Goal: Information Seeking & Learning: Learn about a topic

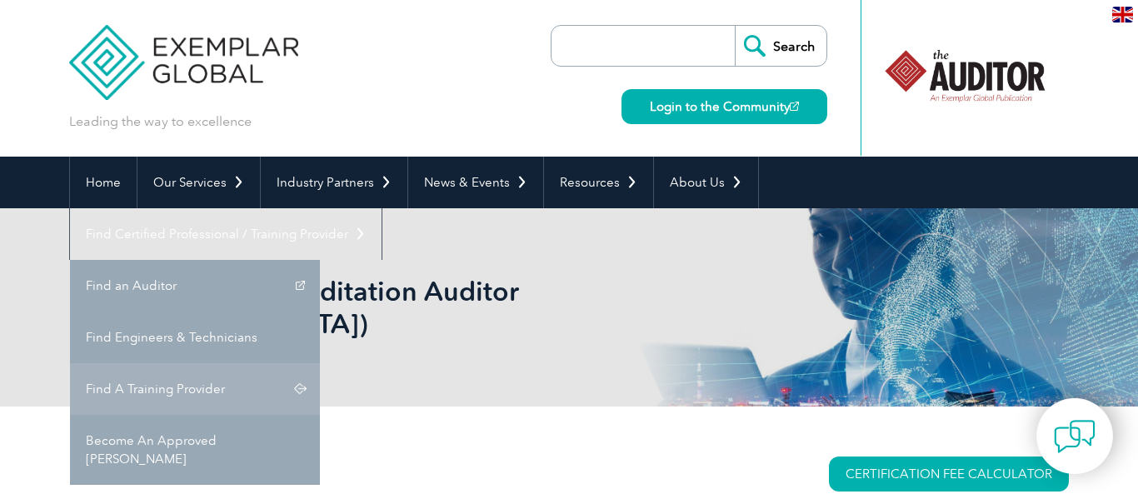
click at [320, 363] on link "Find A Training Provider" at bounding box center [195, 389] width 250 height 52
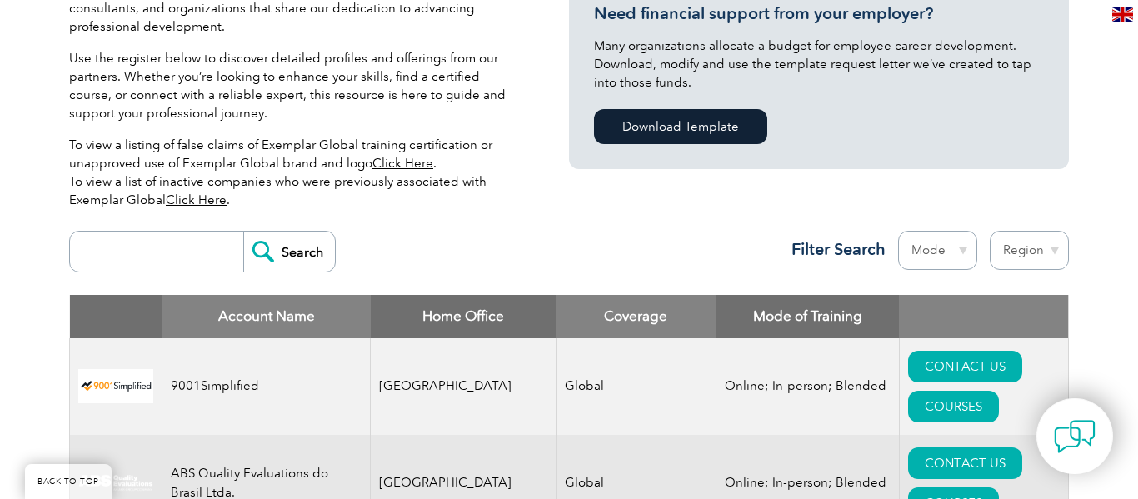
scroll to position [433, 0]
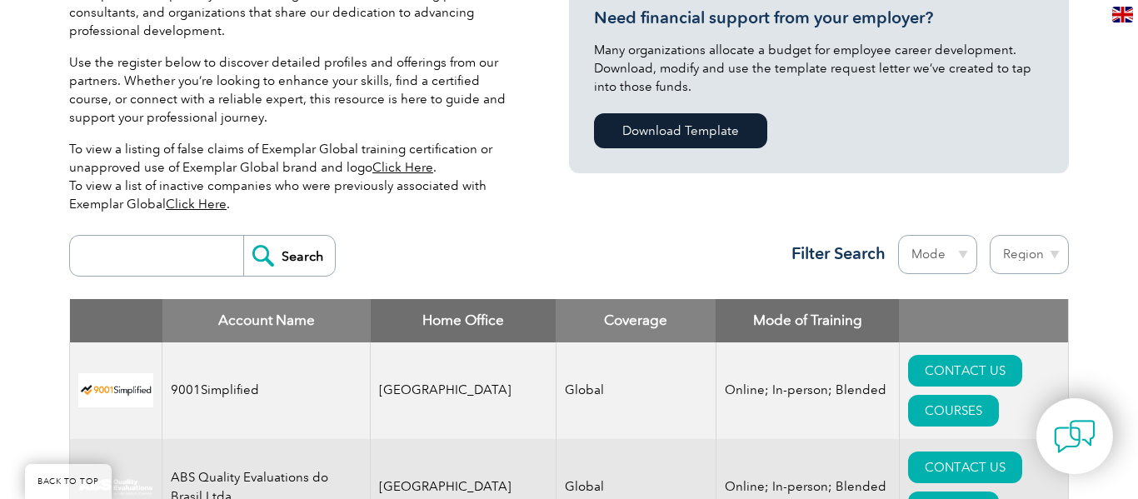
click at [1022, 250] on select "Region Australia Bahrain Bangladesh Brazil Canada Colombia Dominican Republic E…" at bounding box center [1028, 254] width 79 height 39
select select "Australia"
click at [989, 235] on select "Region Australia Bahrain Bangladesh Brazil Canada Colombia Dominican Republic E…" at bounding box center [1028, 254] width 79 height 39
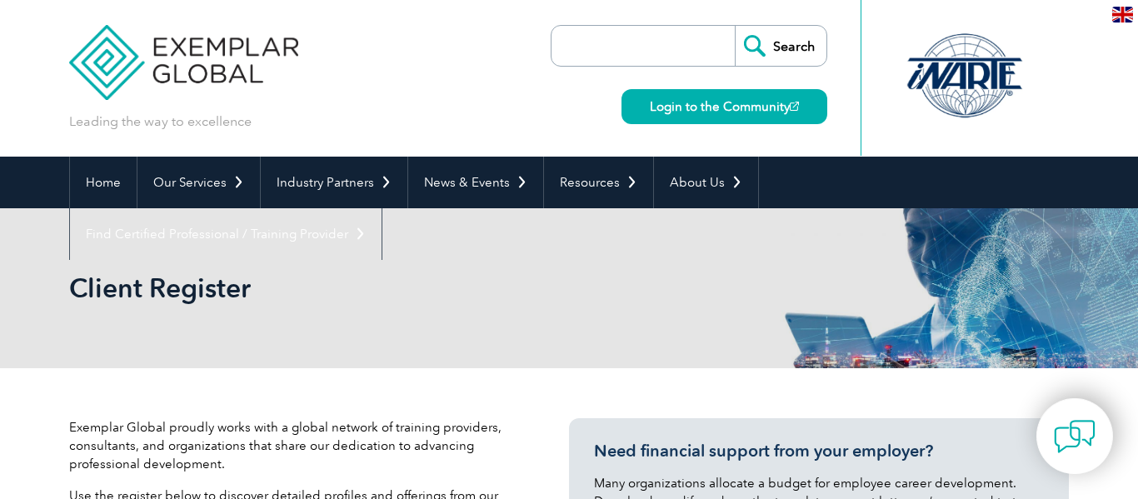
select select "[GEOGRAPHIC_DATA]"
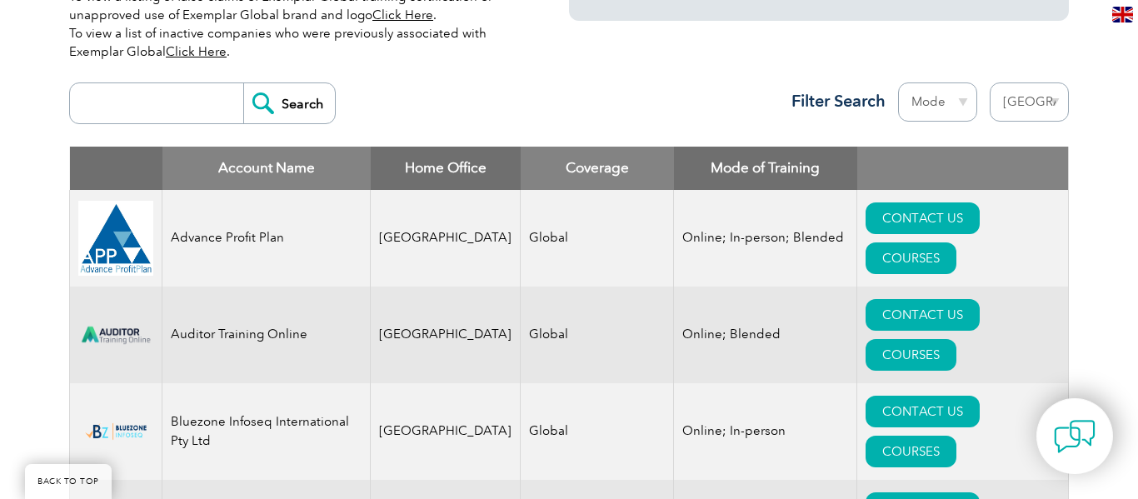
scroll to position [666, 0]
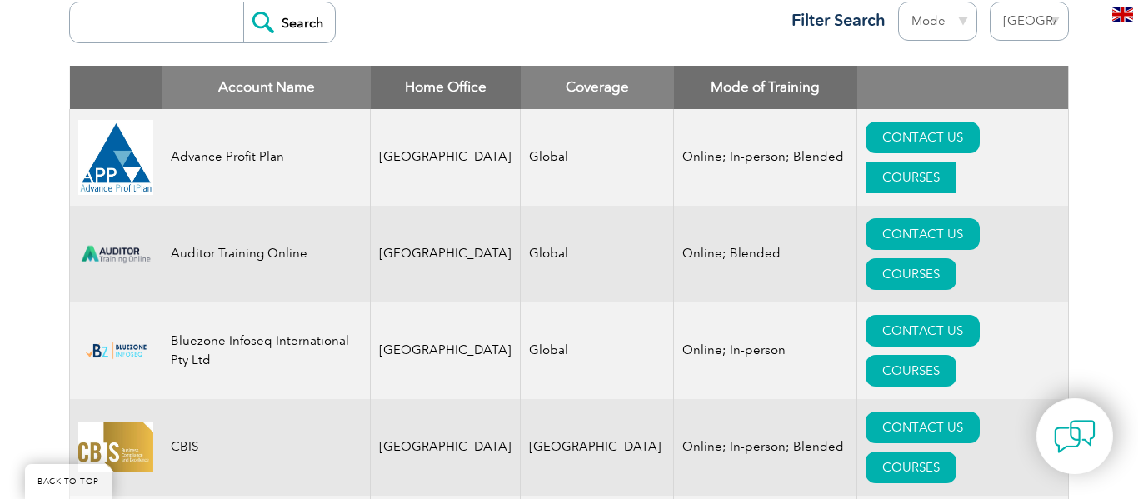
click at [956, 162] on link "COURSES" at bounding box center [910, 178] width 91 height 32
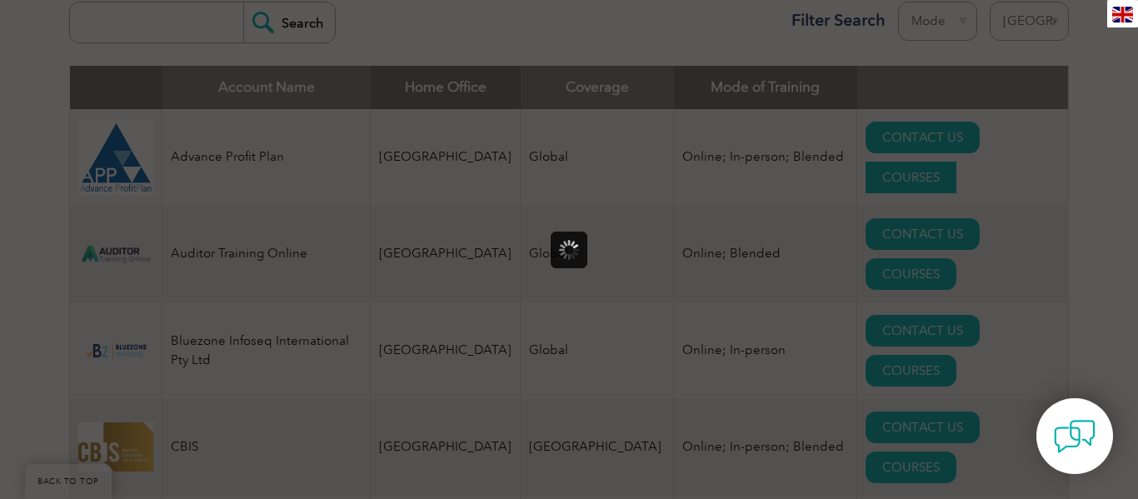
scroll to position [0, 0]
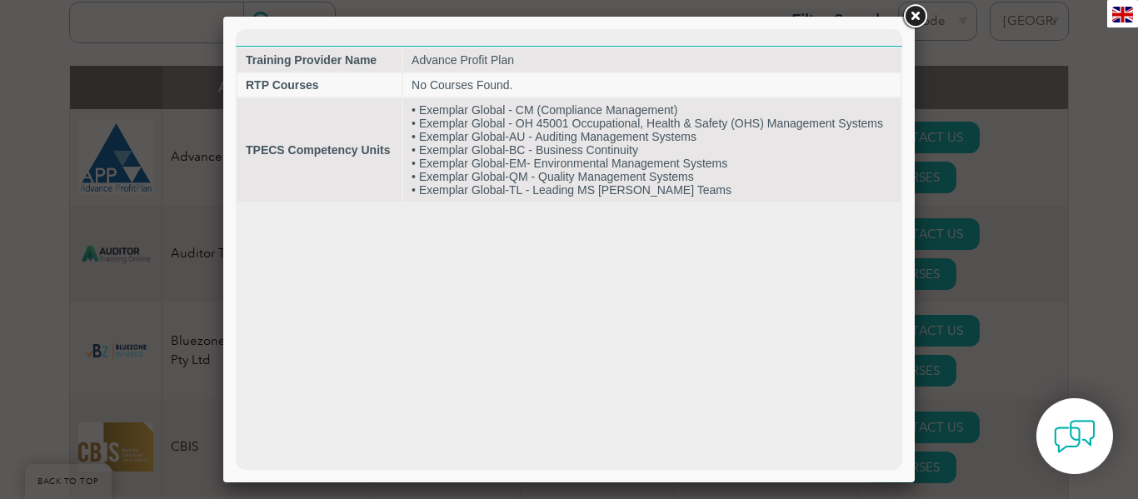
click at [913, 16] on link at bounding box center [915, 17] width 30 height 30
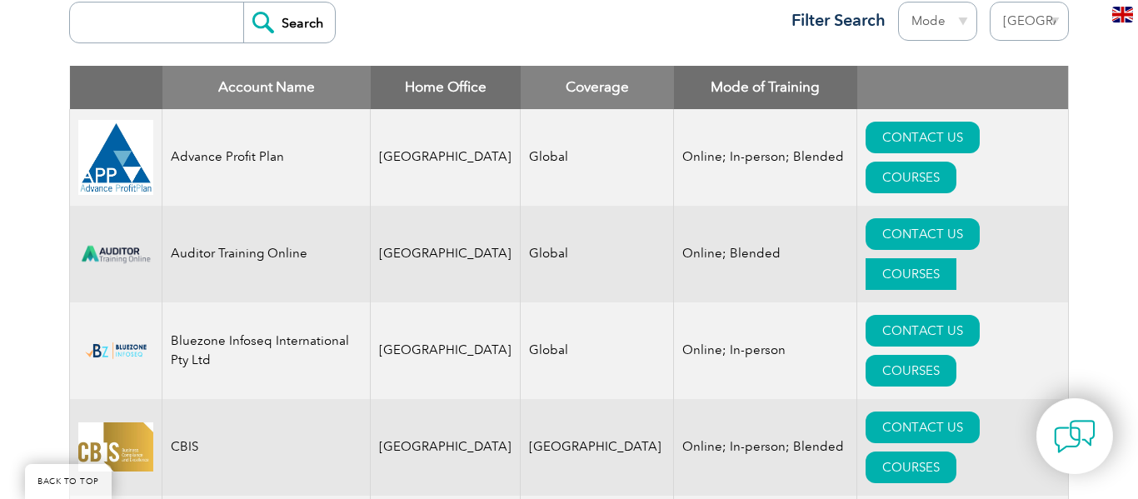
click at [956, 258] on link "COURSES" at bounding box center [910, 274] width 91 height 32
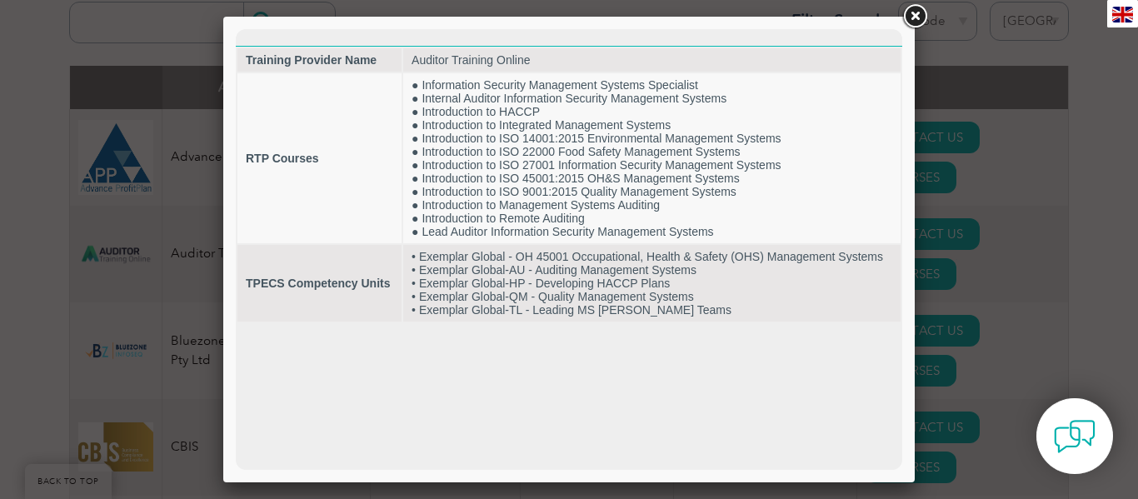
click at [910, 16] on link at bounding box center [915, 17] width 30 height 30
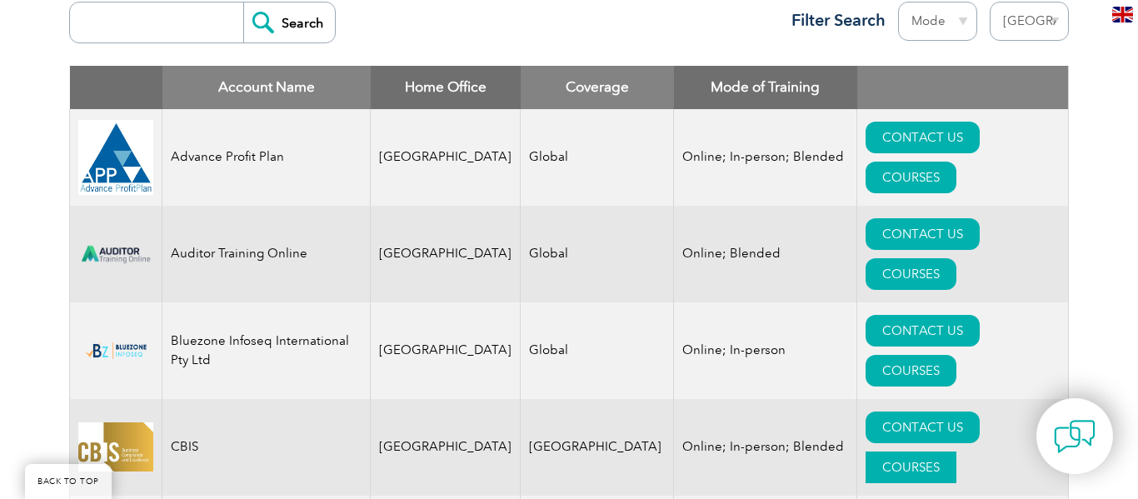
click at [951, 451] on link "COURSES" at bounding box center [910, 467] width 91 height 32
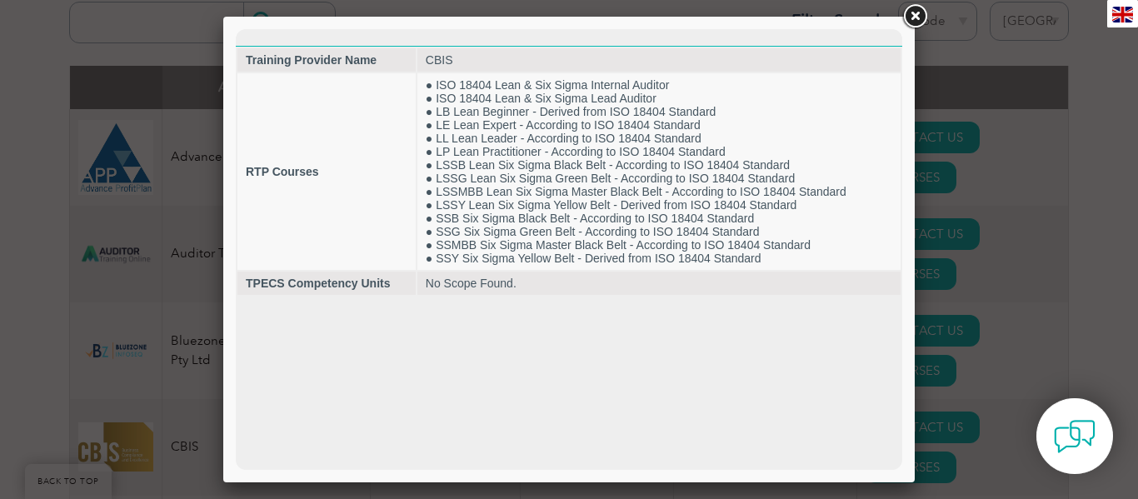
click at [915, 12] on link at bounding box center [915, 17] width 30 height 30
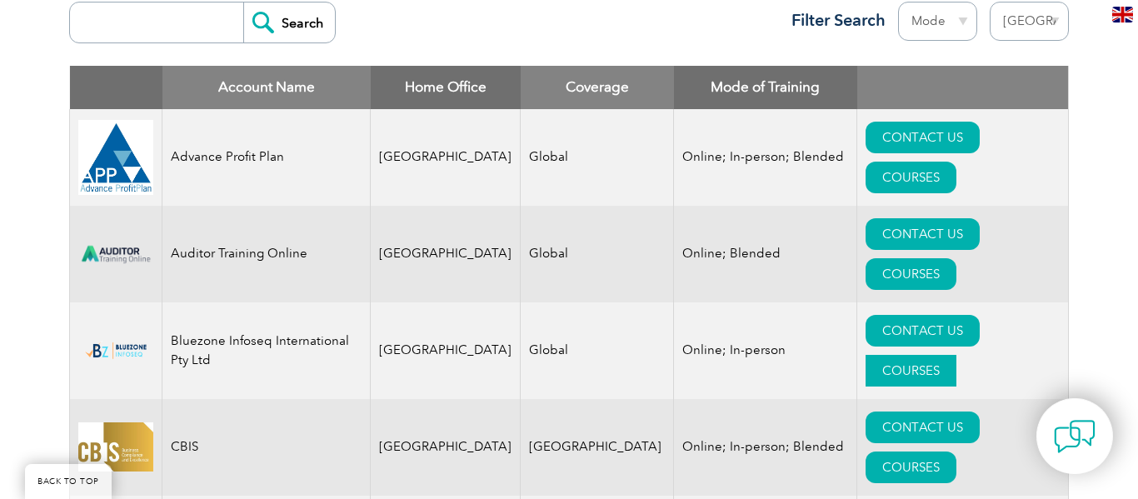
click at [956, 355] on link "COURSES" at bounding box center [910, 371] width 91 height 32
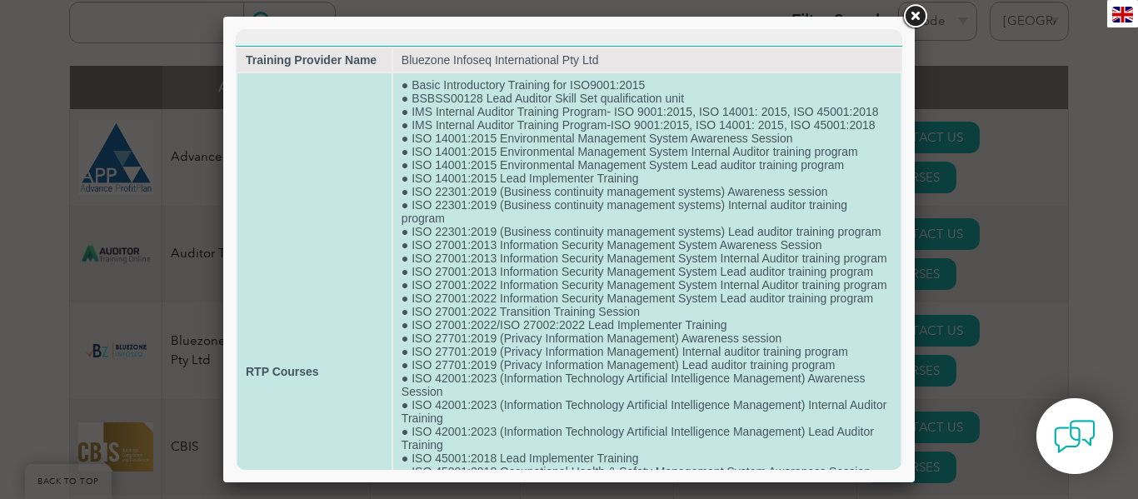
click at [655, 286] on td "● Basic Introductory Training for ISO9001:2015 ● BSBSS00128 Lead Auditor Skill …" at bounding box center [646, 371] width 507 height 596
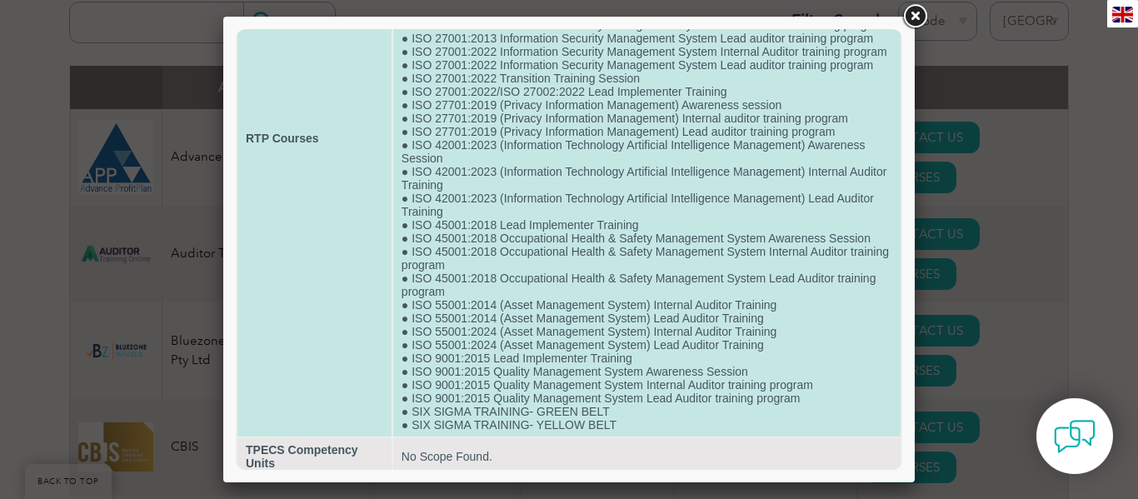
scroll to position [267, 0]
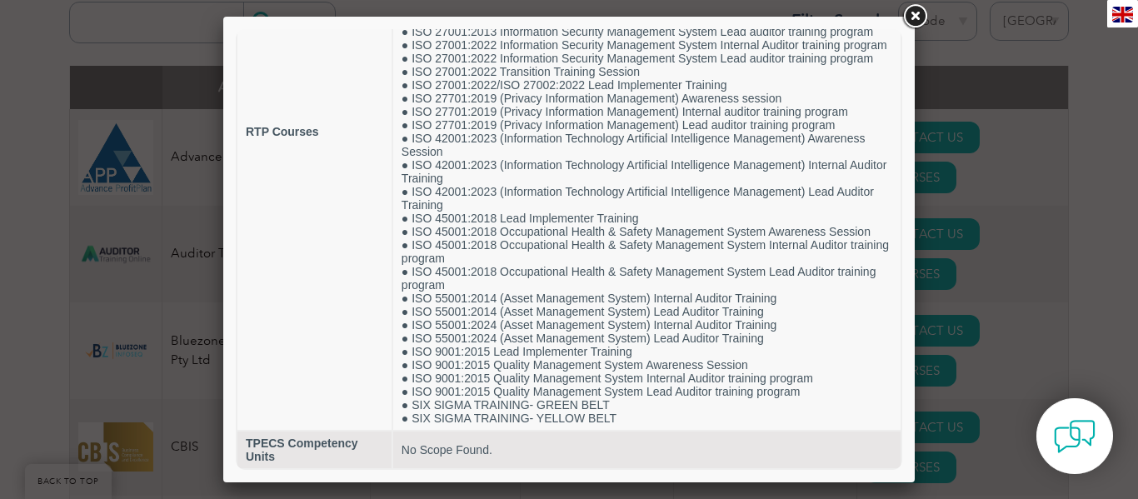
click at [905, 119] on div at bounding box center [568, 250] width 691 height 466
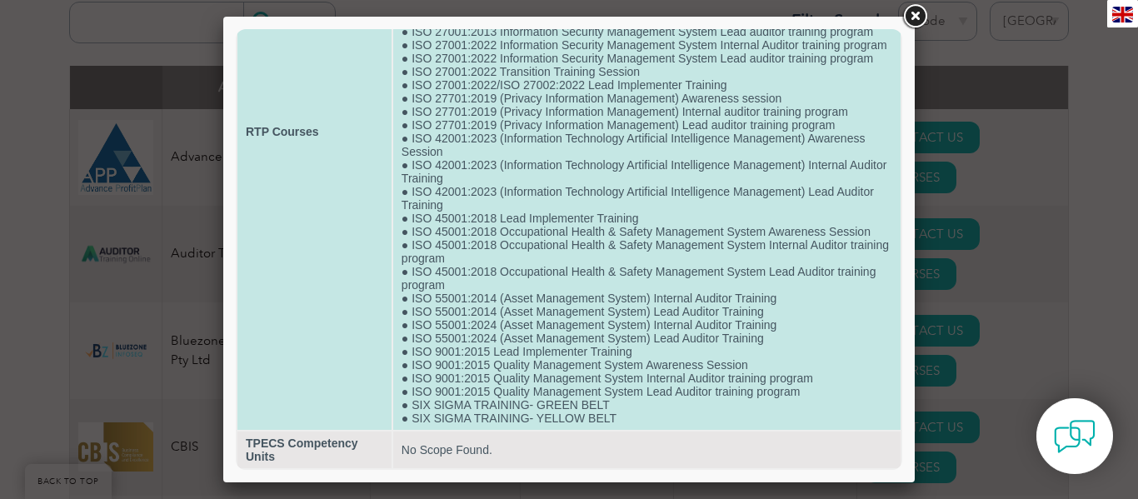
click at [900, 107] on td "● Basic Introductory Training for ISO9001:2015 ● BSBSS00128 Lead Auditor Skill …" at bounding box center [646, 131] width 507 height 596
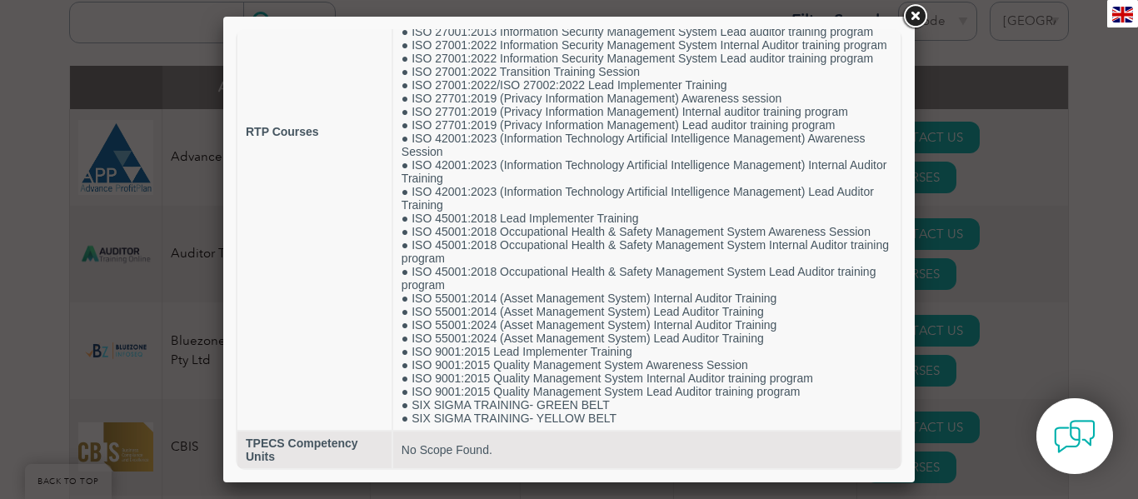
click at [909, 68] on div at bounding box center [568, 250] width 691 height 466
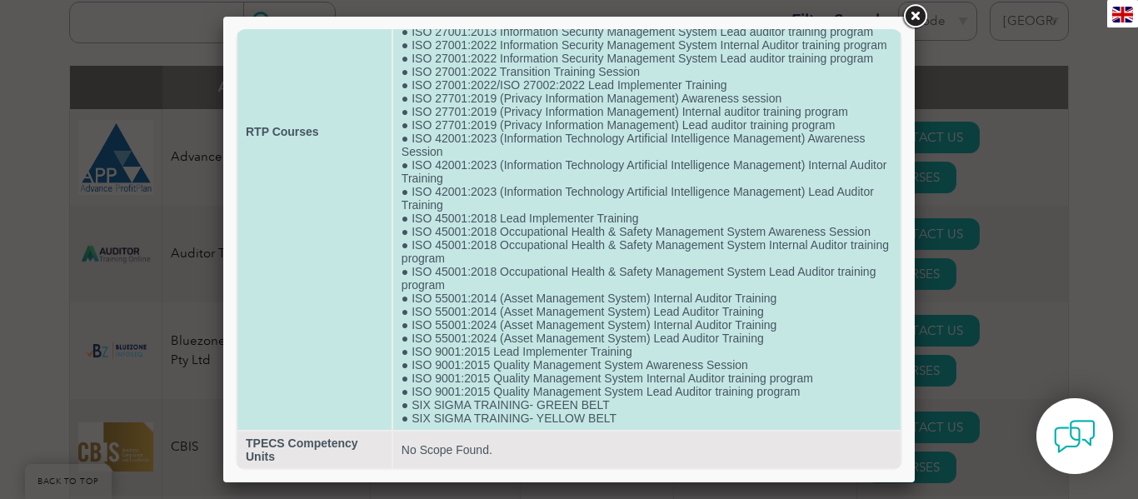
click at [880, 77] on td "● Basic Introductory Training for ISO9001:2015 ● BSBSS00128 Lead Auditor Skill …" at bounding box center [646, 131] width 507 height 596
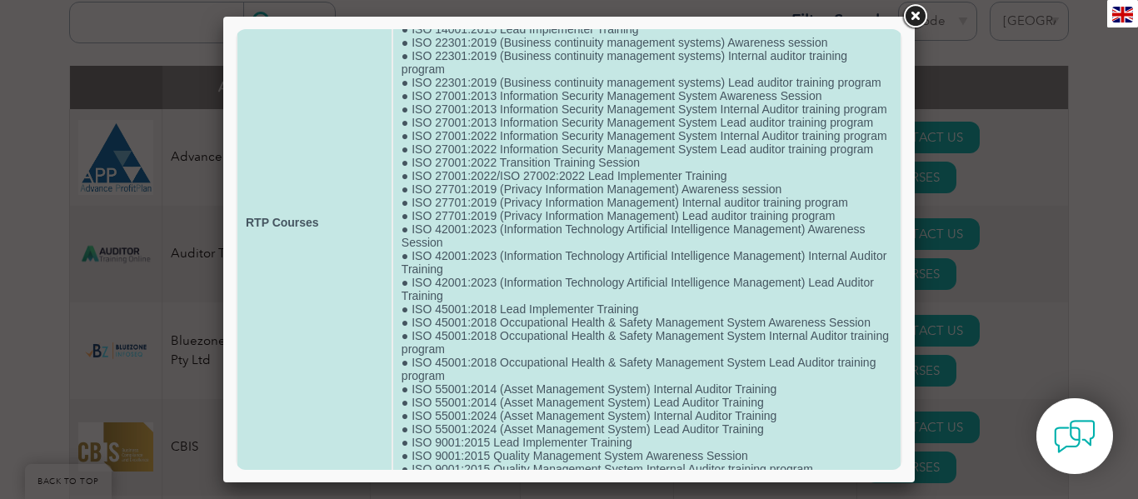
scroll to position [133, 0]
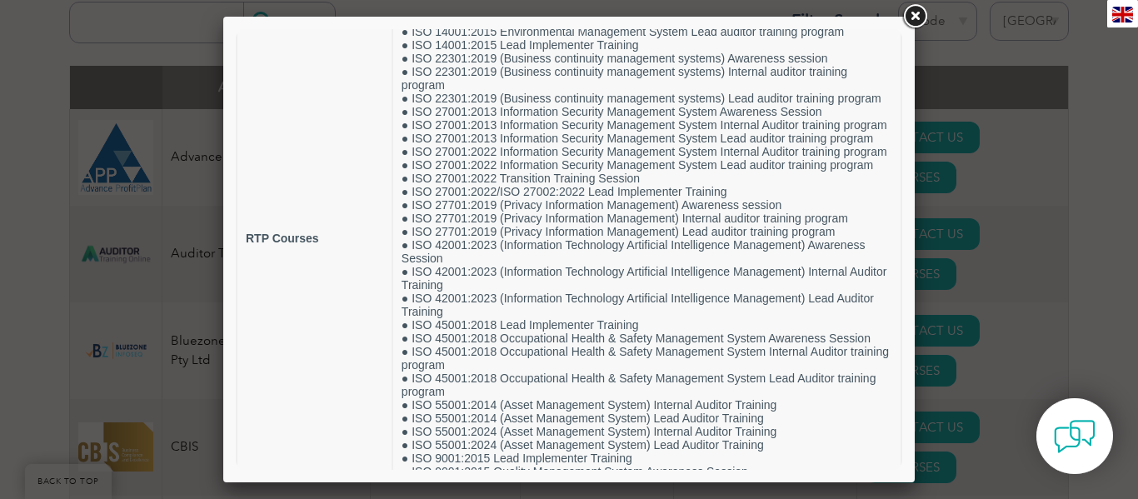
click at [111, 42] on div at bounding box center [569, 249] width 1138 height 499
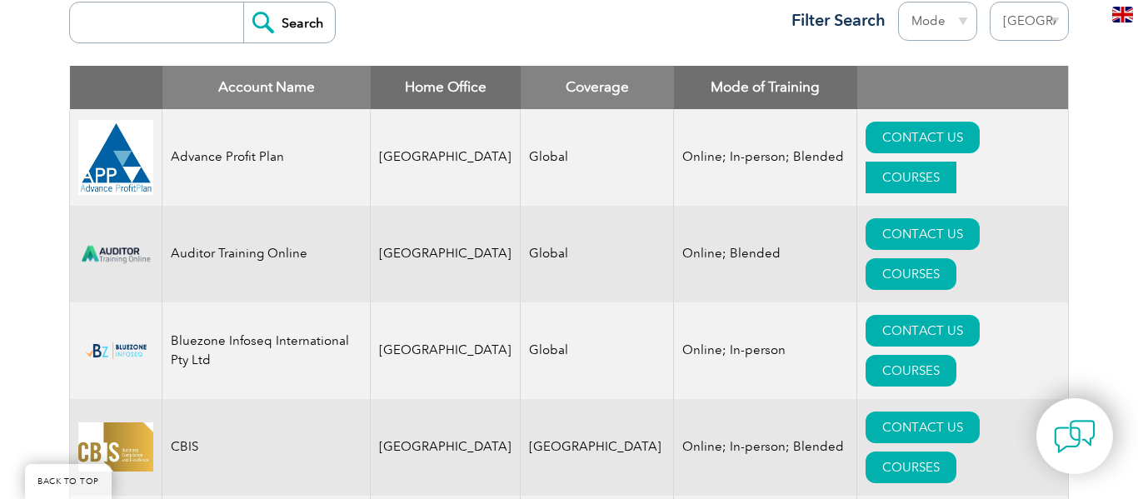
click at [956, 162] on link "COURSES" at bounding box center [910, 178] width 91 height 32
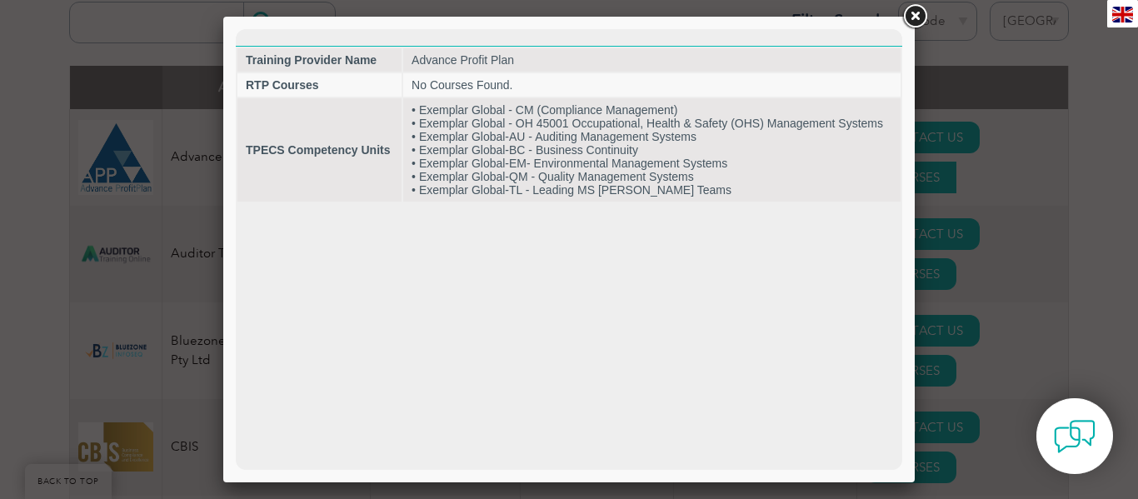
scroll to position [0, 0]
click at [907, 30] on link at bounding box center [915, 17] width 30 height 30
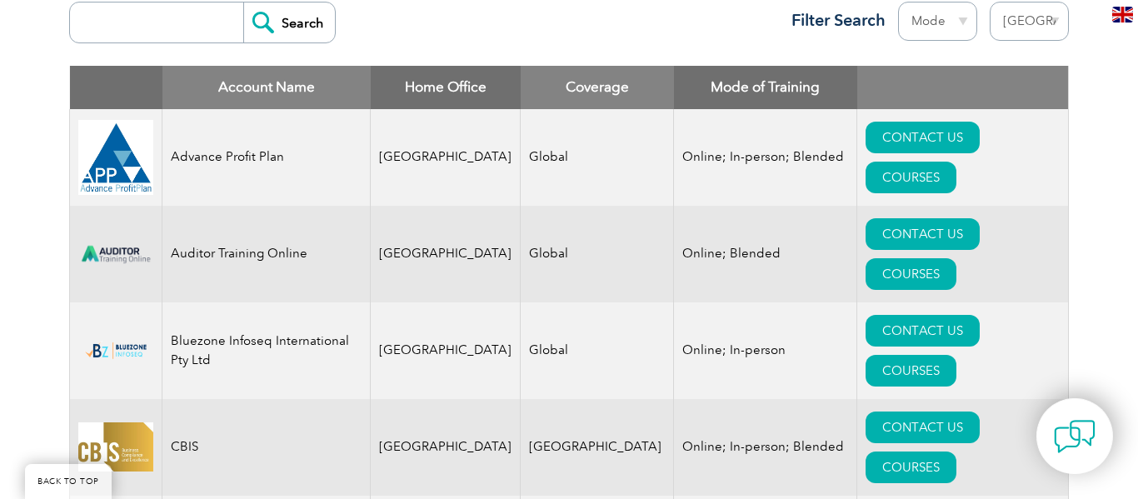
click at [1054, 302] on td "CONTACT US COURSES" at bounding box center [963, 350] width 212 height 97
click at [956, 355] on link "COURSES" at bounding box center [910, 371] width 91 height 32
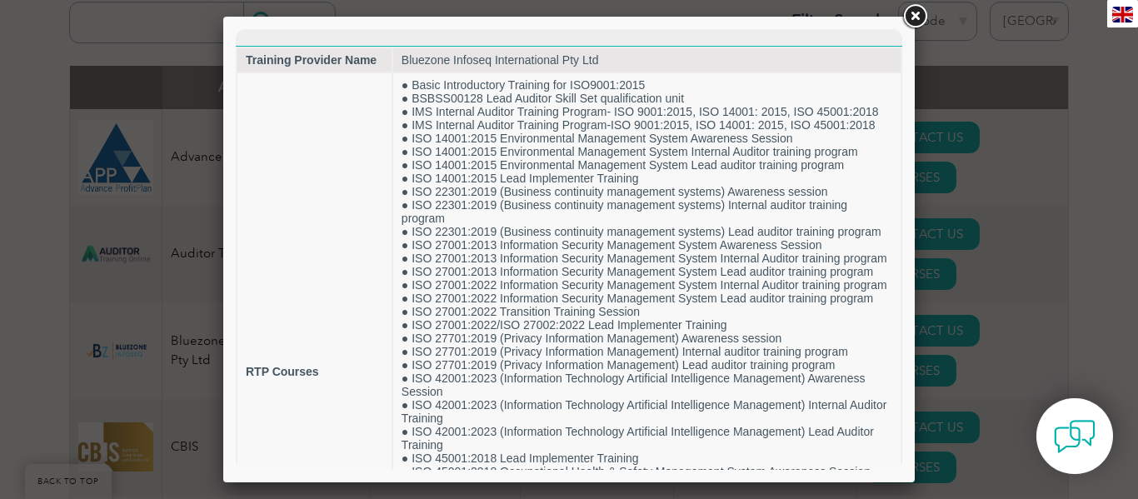
click at [908, 143] on div at bounding box center [568, 250] width 691 height 466
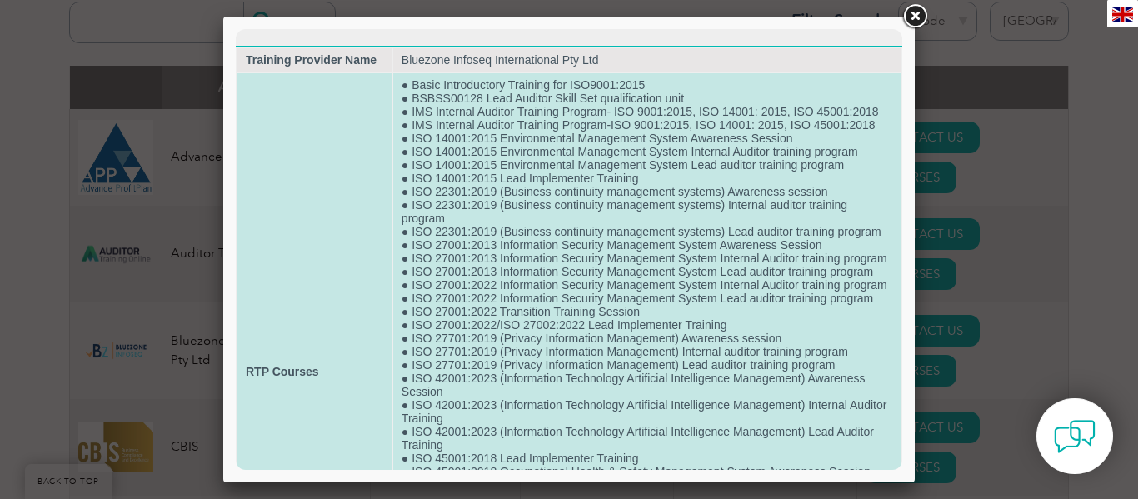
click at [870, 148] on td "● Basic Introductory Training for ISO9001:2015 ● BSBSS00128 Lead Auditor Skill …" at bounding box center [646, 371] width 507 height 596
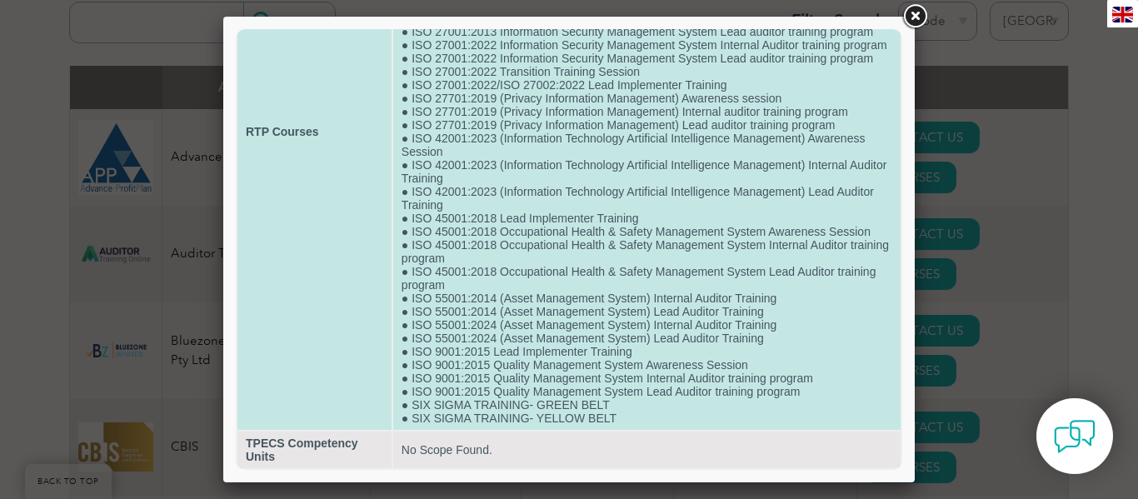
scroll to position [267, 0]
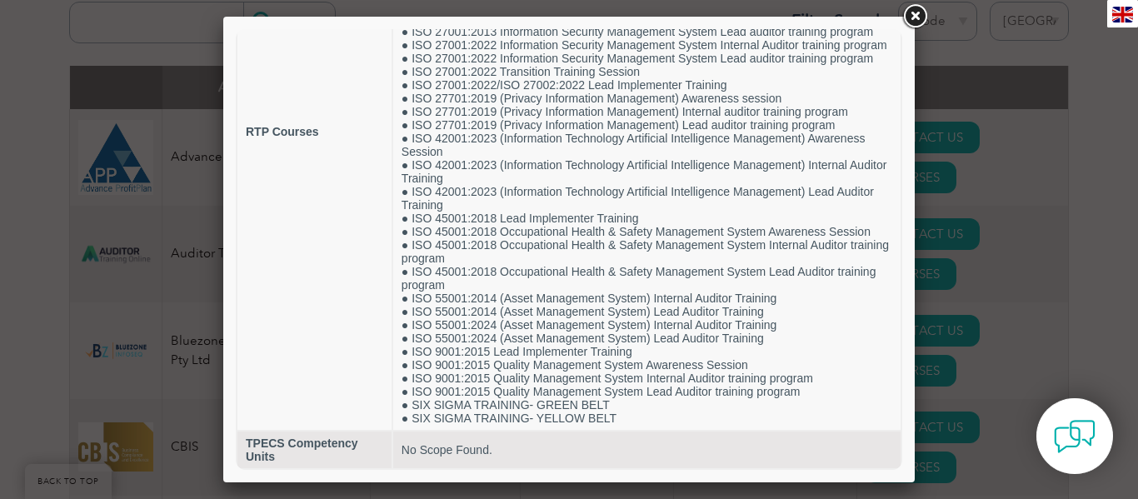
click at [918, 19] on link at bounding box center [915, 17] width 30 height 30
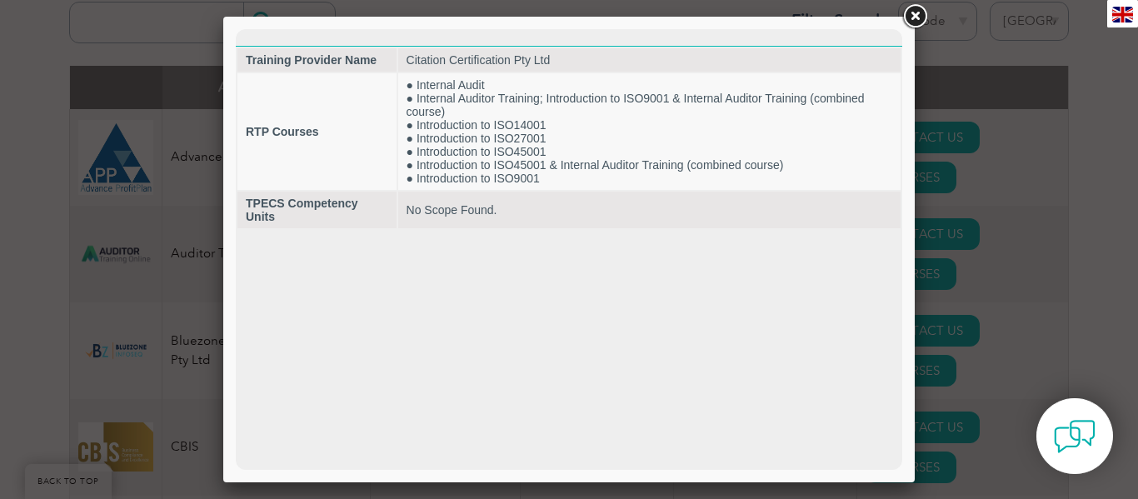
scroll to position [0, 0]
click at [912, 25] on link at bounding box center [915, 17] width 30 height 30
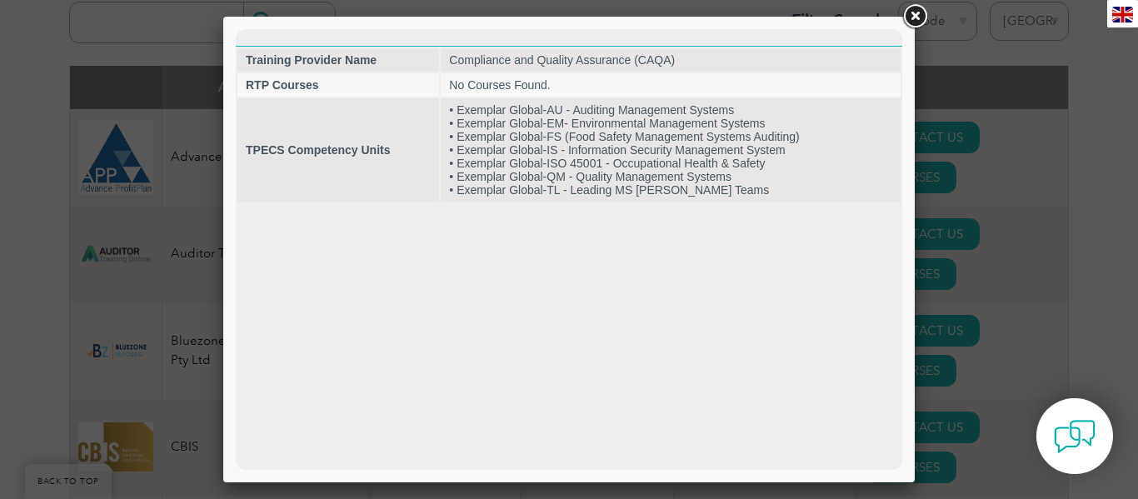
click at [913, 15] on link at bounding box center [915, 17] width 30 height 30
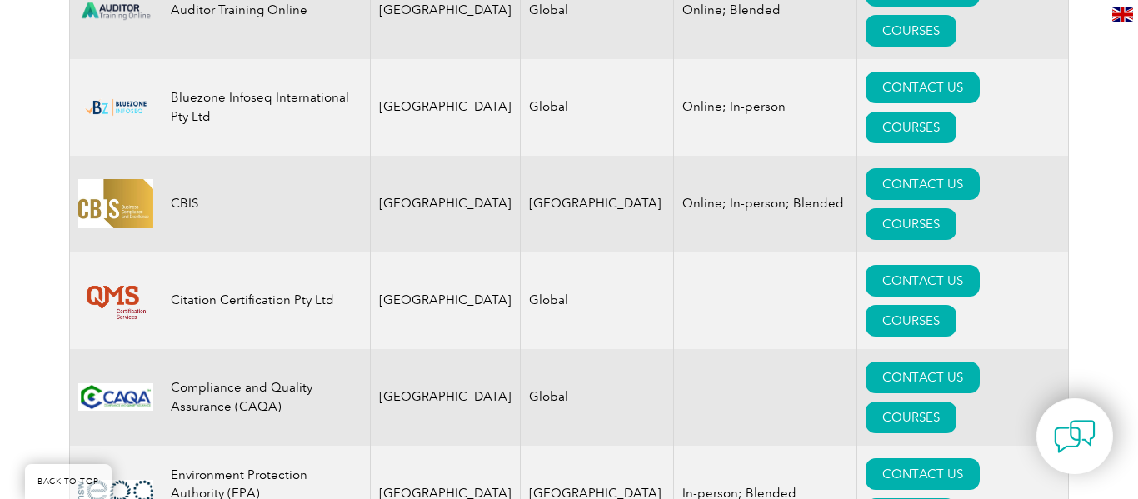
scroll to position [933, 0]
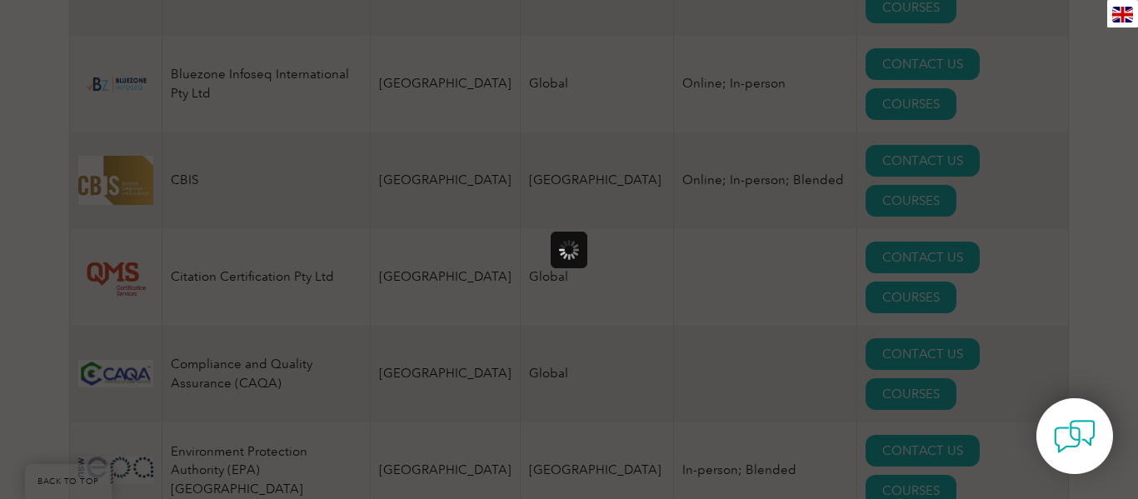
scroll to position [0, 0]
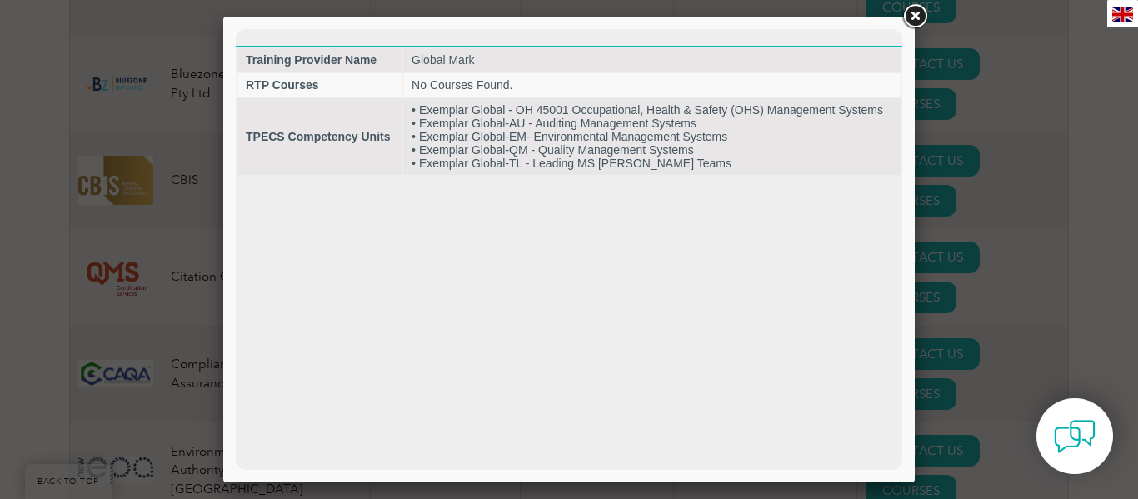
click at [913, 12] on link at bounding box center [915, 17] width 30 height 30
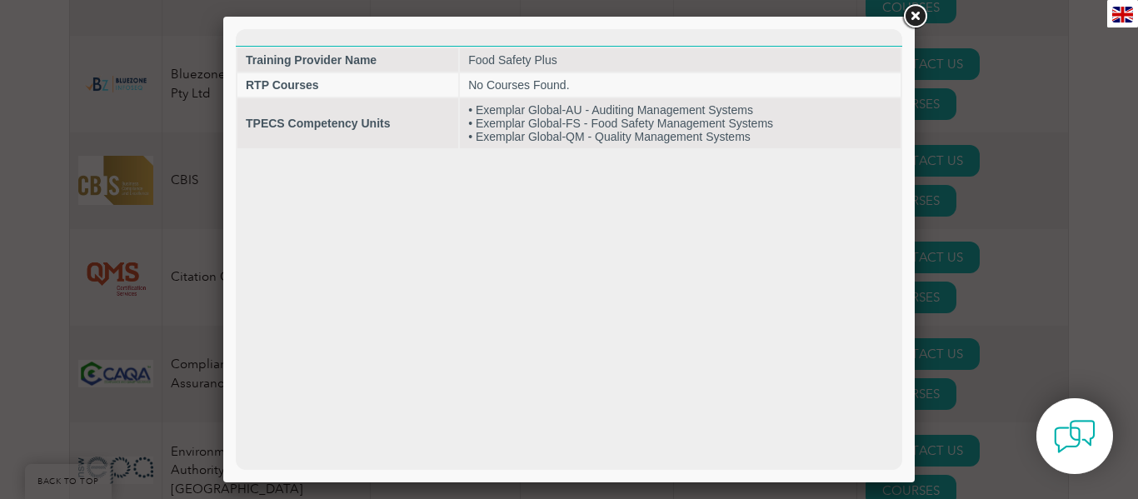
click at [912, 18] on link at bounding box center [915, 17] width 30 height 30
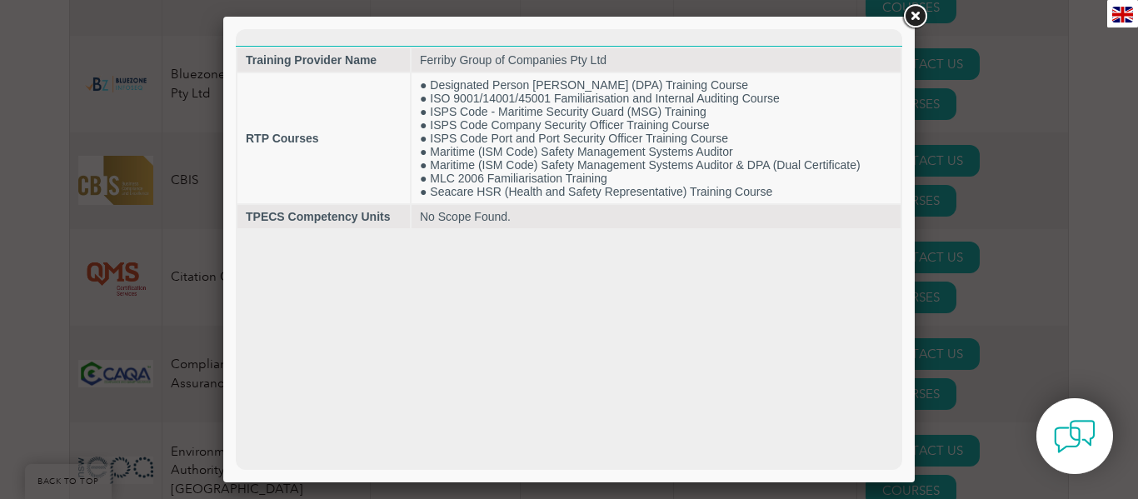
click at [913, 14] on link at bounding box center [915, 17] width 30 height 30
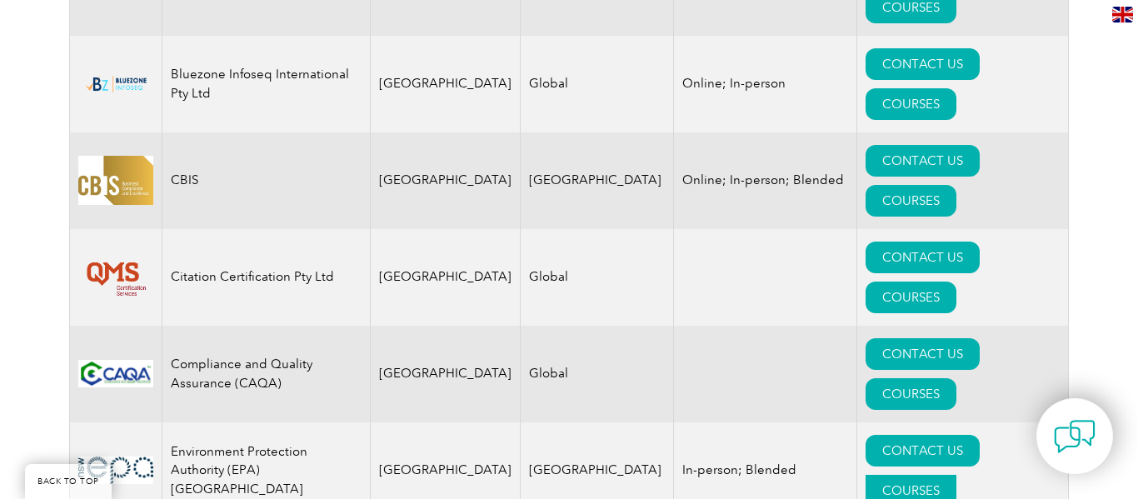
click at [956, 475] on link "COURSES" at bounding box center [910, 491] width 91 height 32
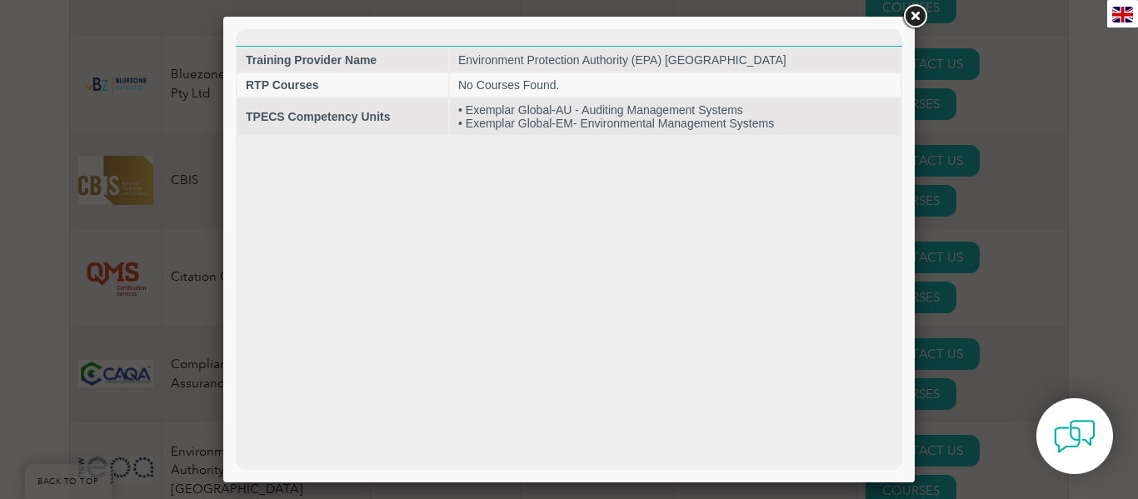
click at [909, 12] on link at bounding box center [915, 17] width 30 height 30
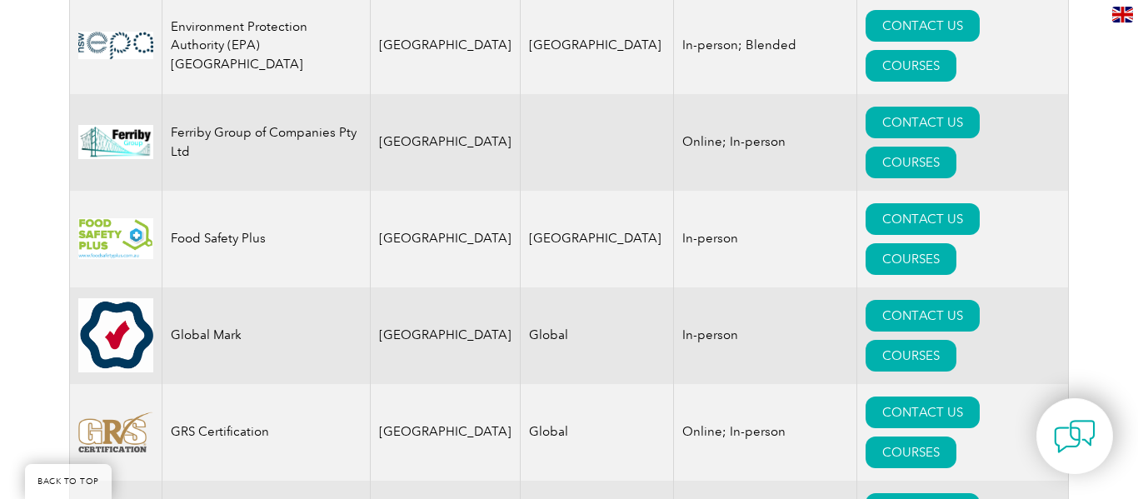
scroll to position [1366, 0]
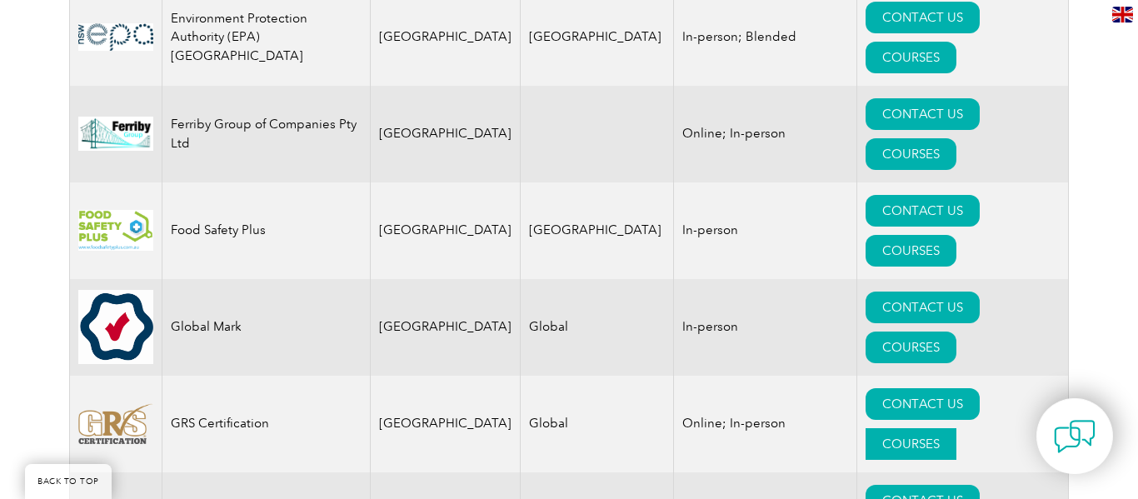
click at [956, 428] on link "COURSES" at bounding box center [910, 444] width 91 height 32
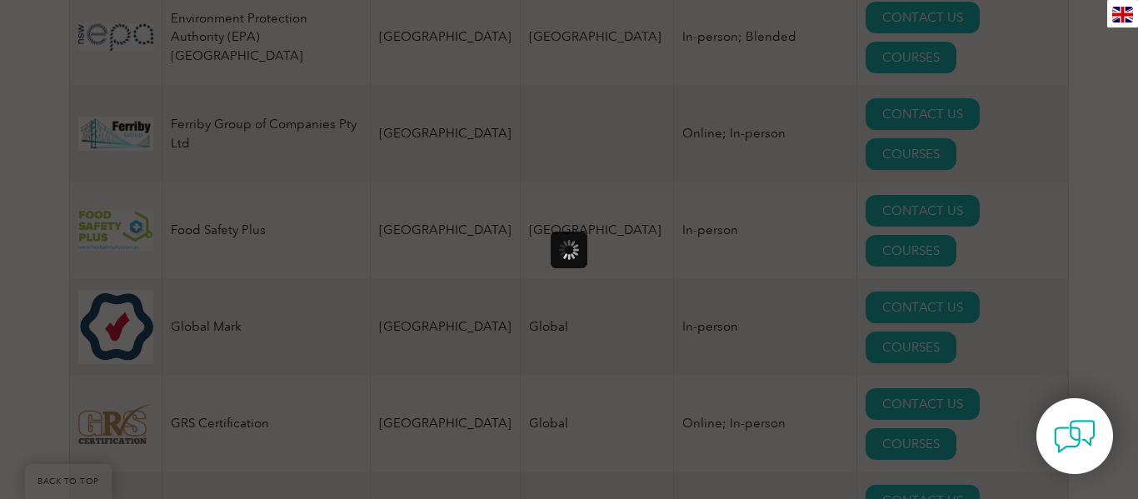
scroll to position [0, 0]
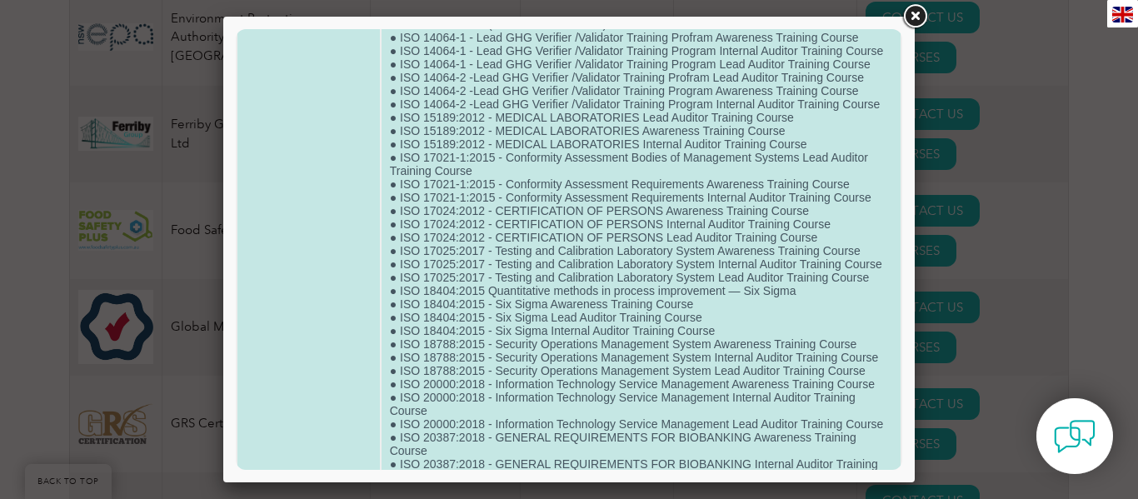
scroll to position [733, 0]
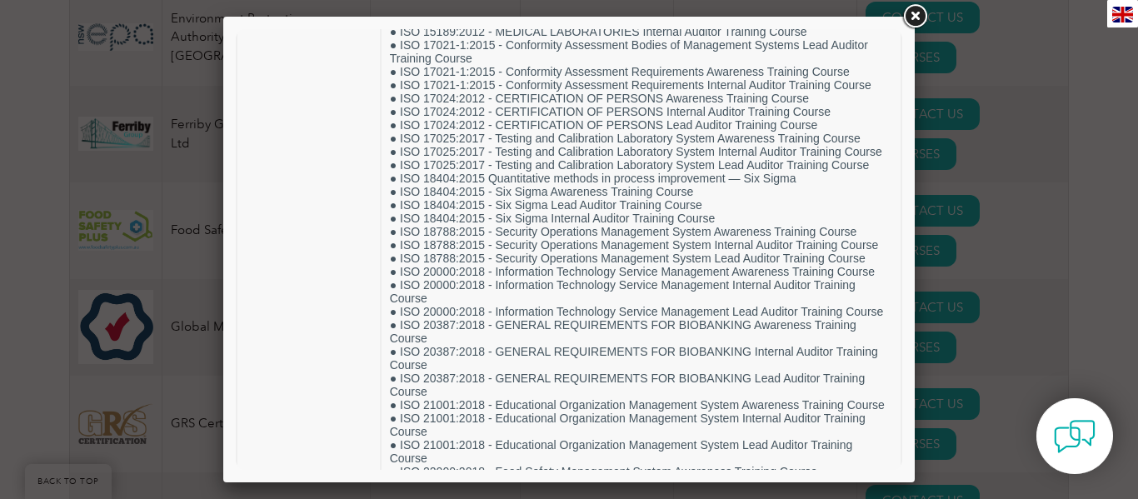
click at [912, 13] on link at bounding box center [915, 17] width 30 height 30
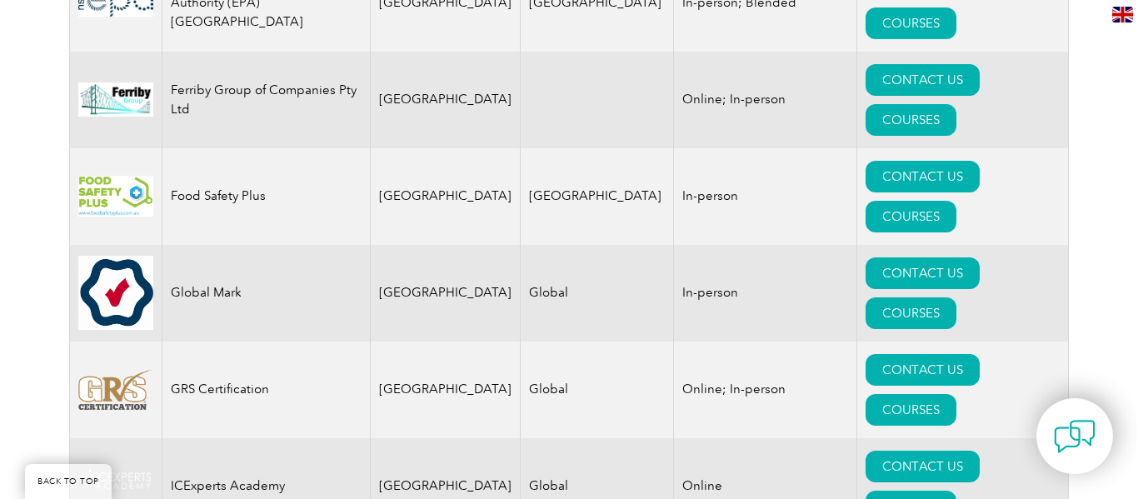
scroll to position [1399, 0]
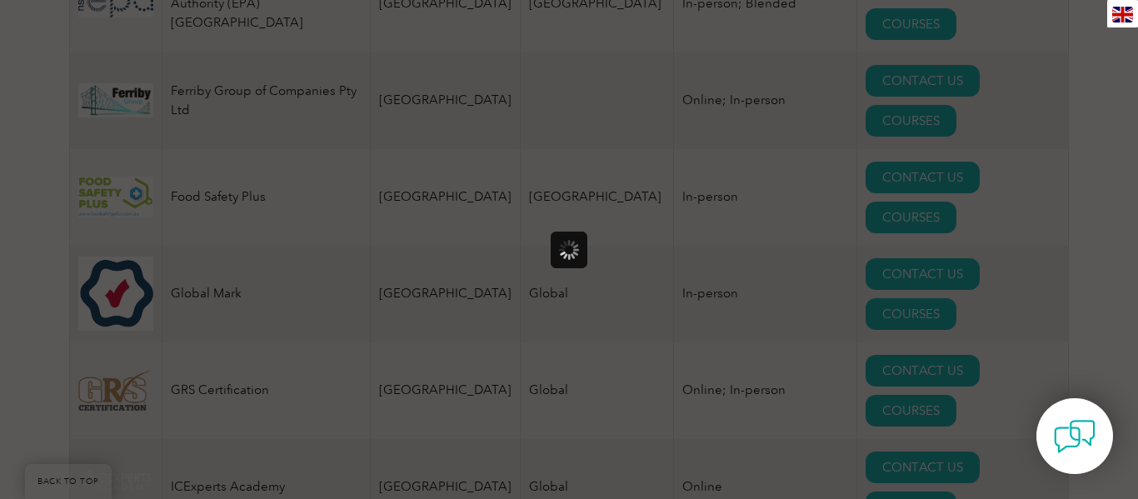
scroll to position [0, 0]
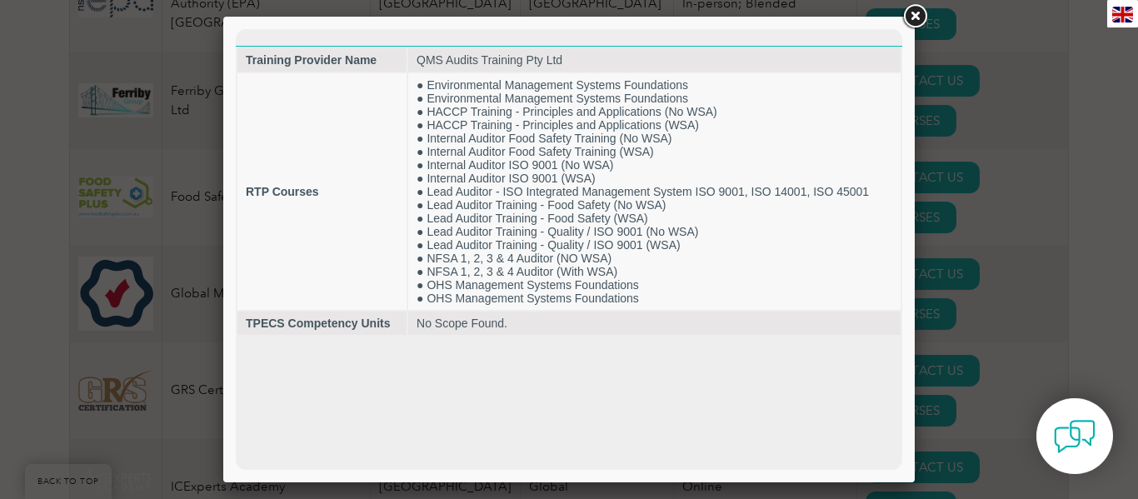
click at [913, 17] on link at bounding box center [915, 17] width 30 height 30
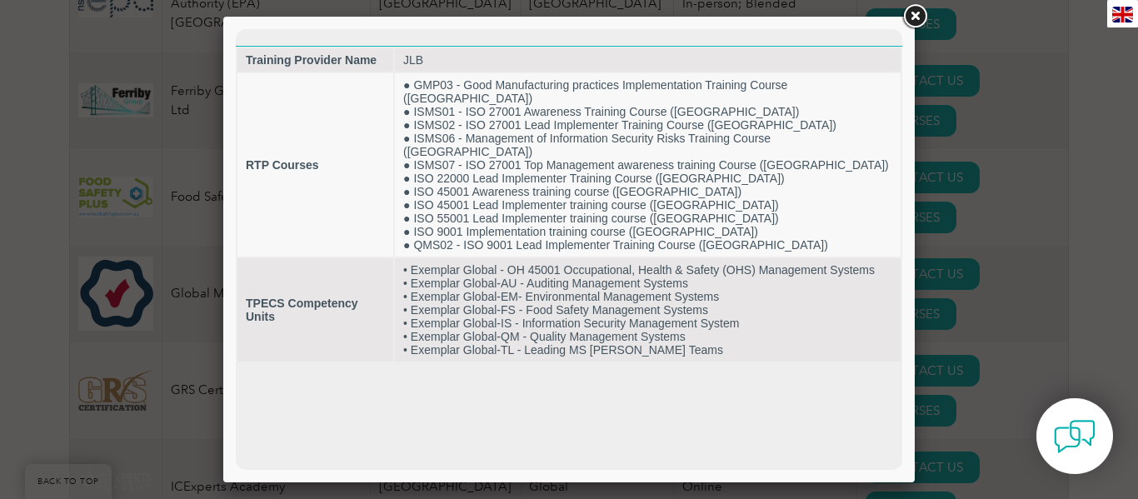
click at [918, 17] on link at bounding box center [915, 17] width 30 height 30
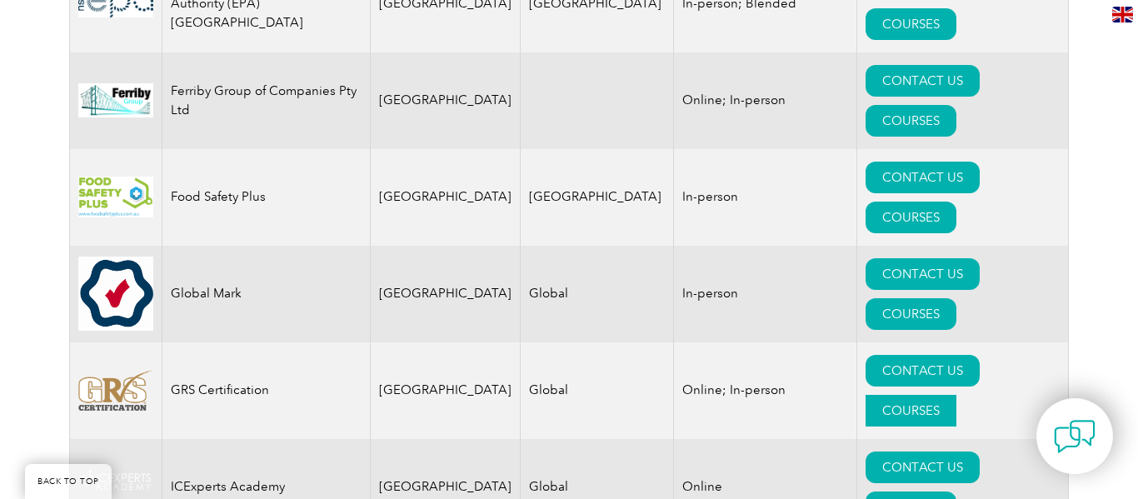
click at [956, 395] on link "COURSES" at bounding box center [910, 411] width 91 height 32
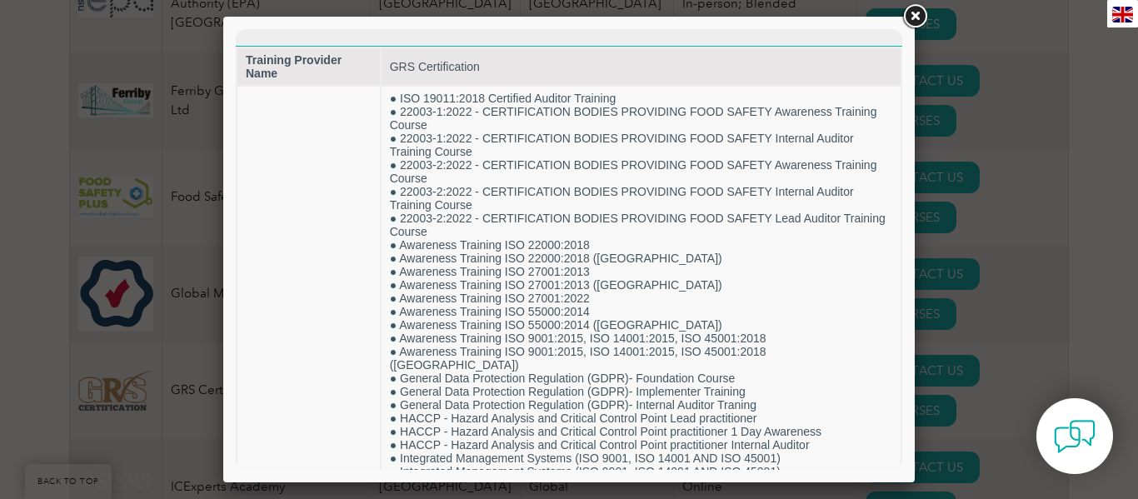
click at [914, 17] on link at bounding box center [915, 17] width 30 height 30
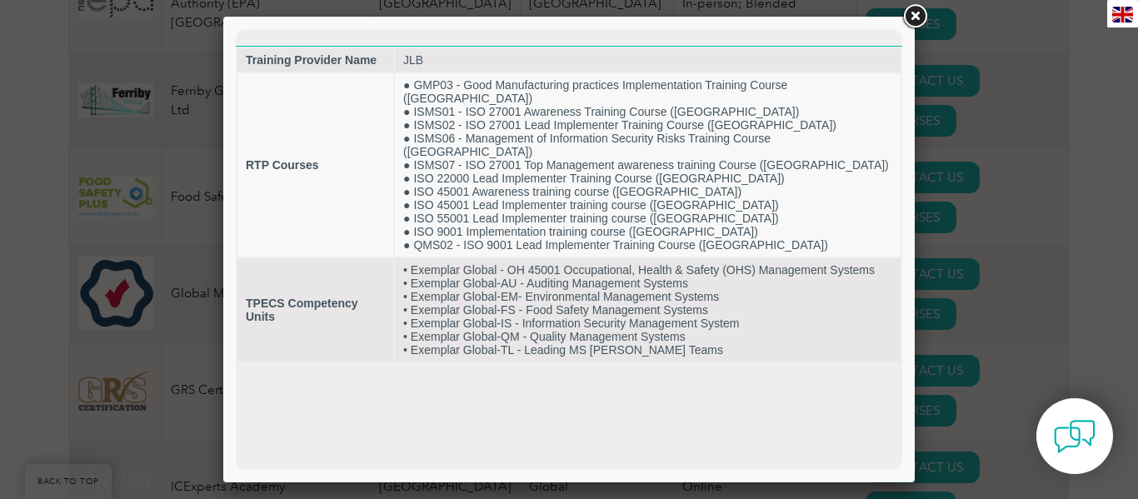
click at [919, 16] on link at bounding box center [915, 17] width 30 height 30
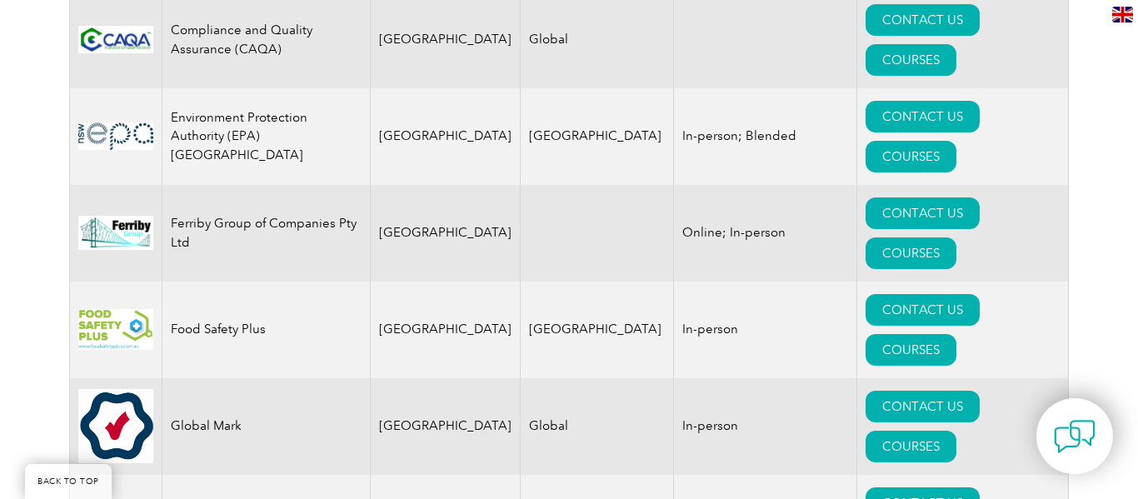
scroll to position [1266, 0]
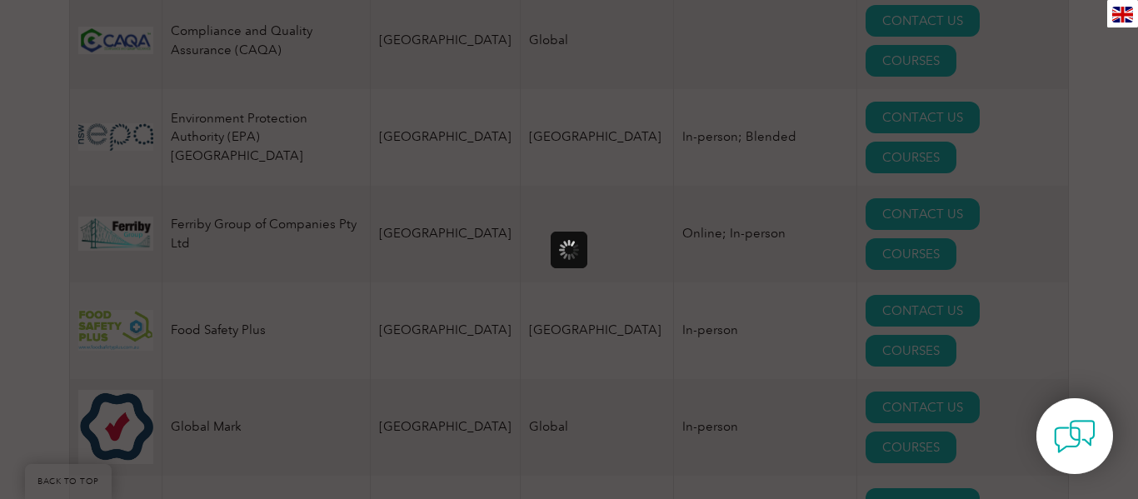
scroll to position [0, 0]
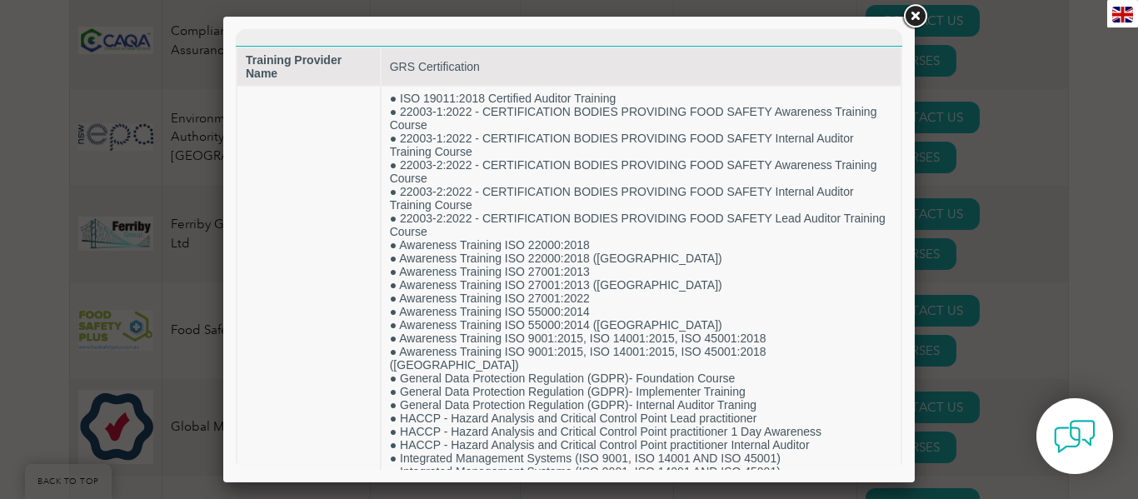
click at [972, 210] on div at bounding box center [569, 249] width 1138 height 499
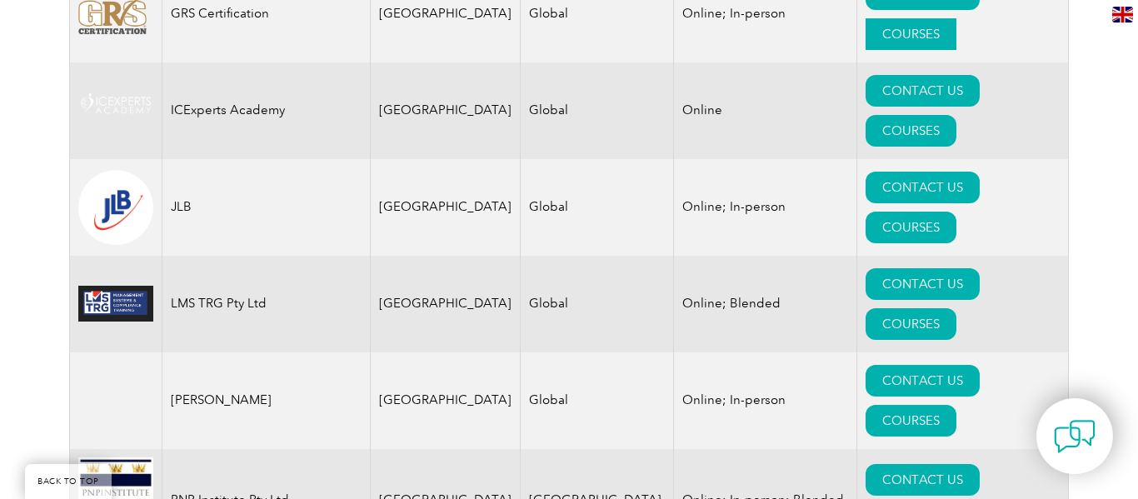
scroll to position [1799, 0]
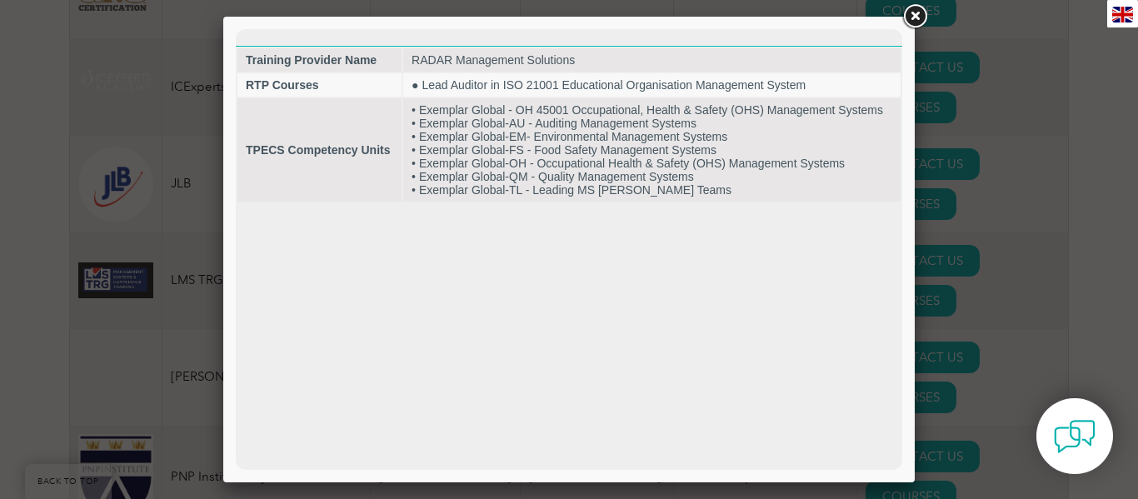
scroll to position [0, 0]
click at [918, 9] on link at bounding box center [915, 17] width 30 height 30
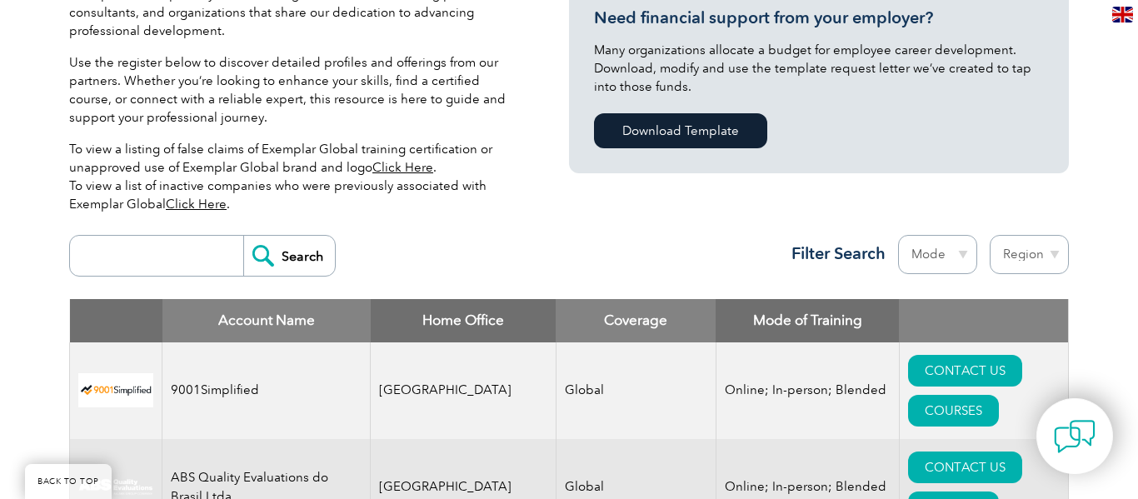
scroll to position [433, 0]
click at [1048, 265] on select "Region Australia Bahrain Bangladesh Brazil Canada Colombia Dominican Republic E…" at bounding box center [1028, 254] width 79 height 39
select select "Australia"
click at [989, 235] on select "Region Australia Bahrain Bangladesh Brazil Canada Colombia Dominican Republic E…" at bounding box center [1028, 254] width 79 height 39
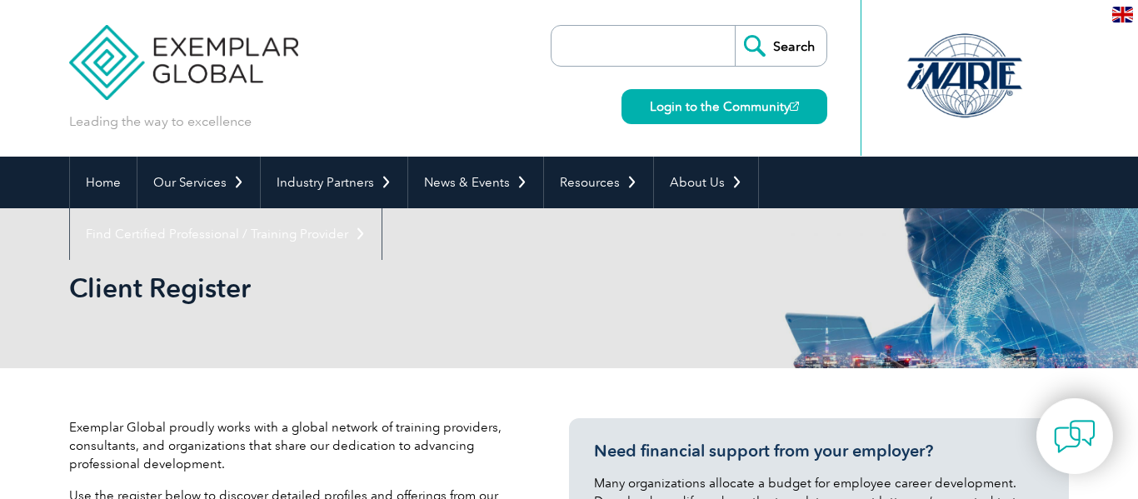
select select "[GEOGRAPHIC_DATA]"
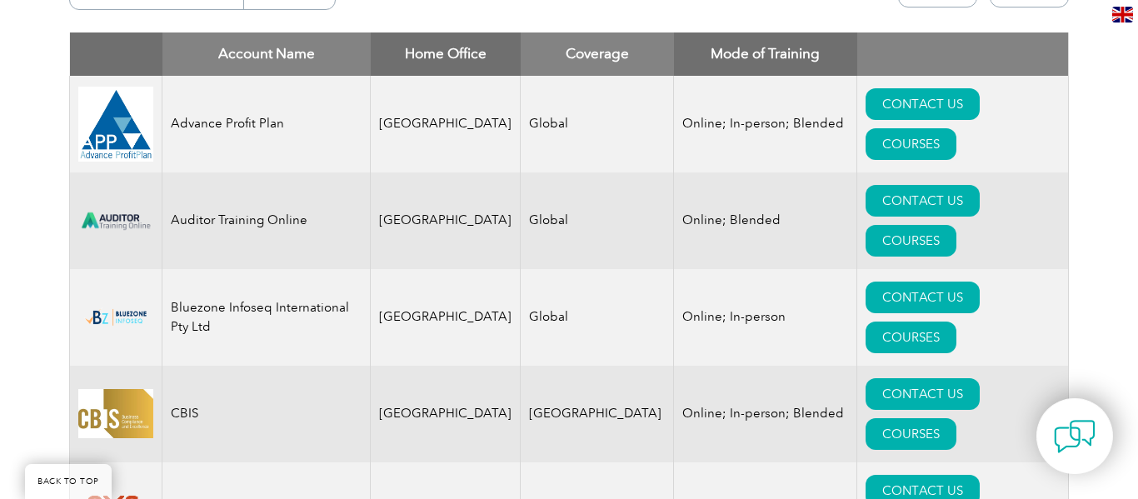
scroll to position [733, 0]
